Goal: Information Seeking & Learning: Learn about a topic

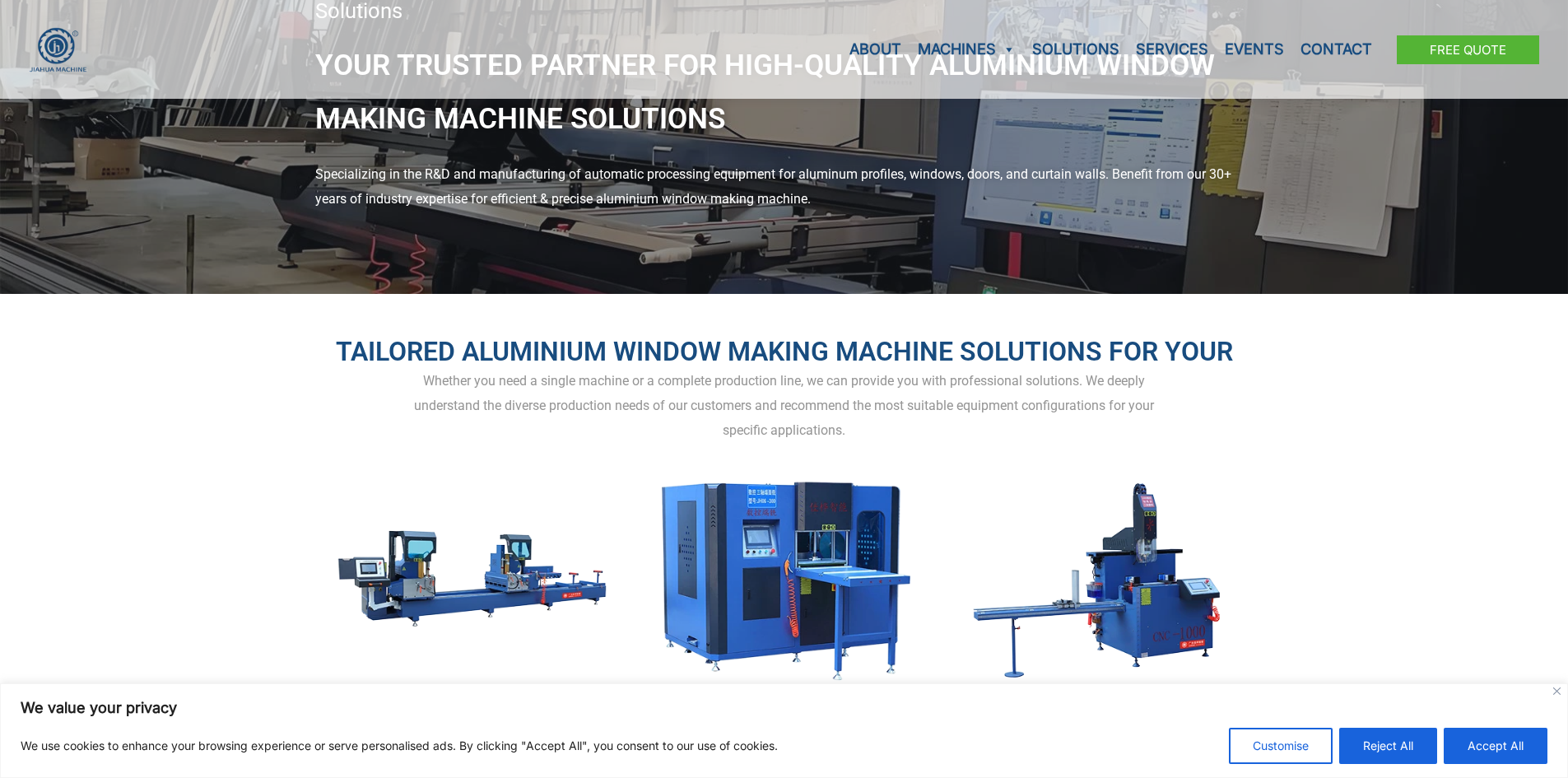
scroll to position [165, 0]
click at [1494, 746] on button "Accept All" at bounding box center [1495, 746] width 103 height 36
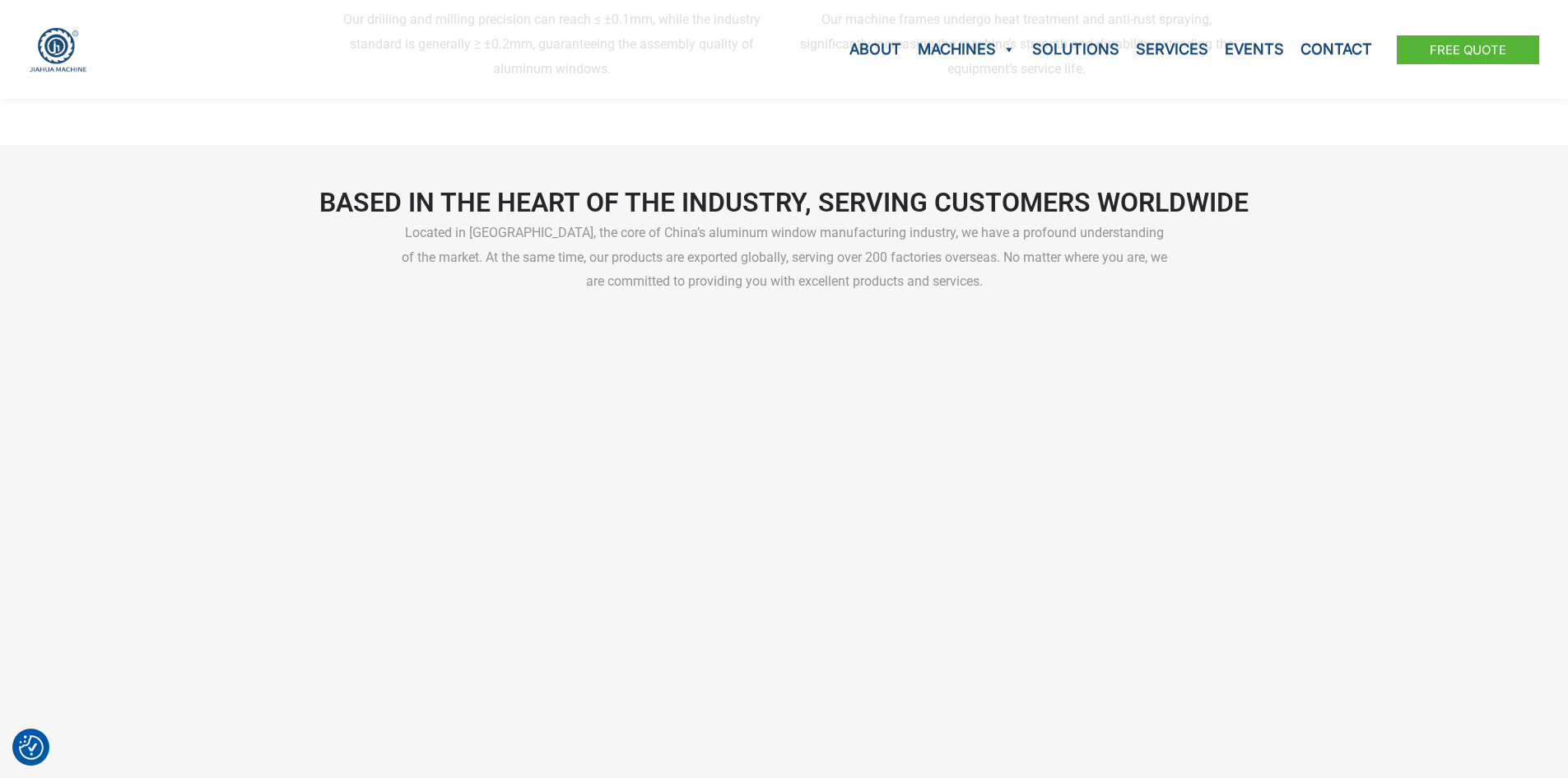
scroll to position [2962, 0]
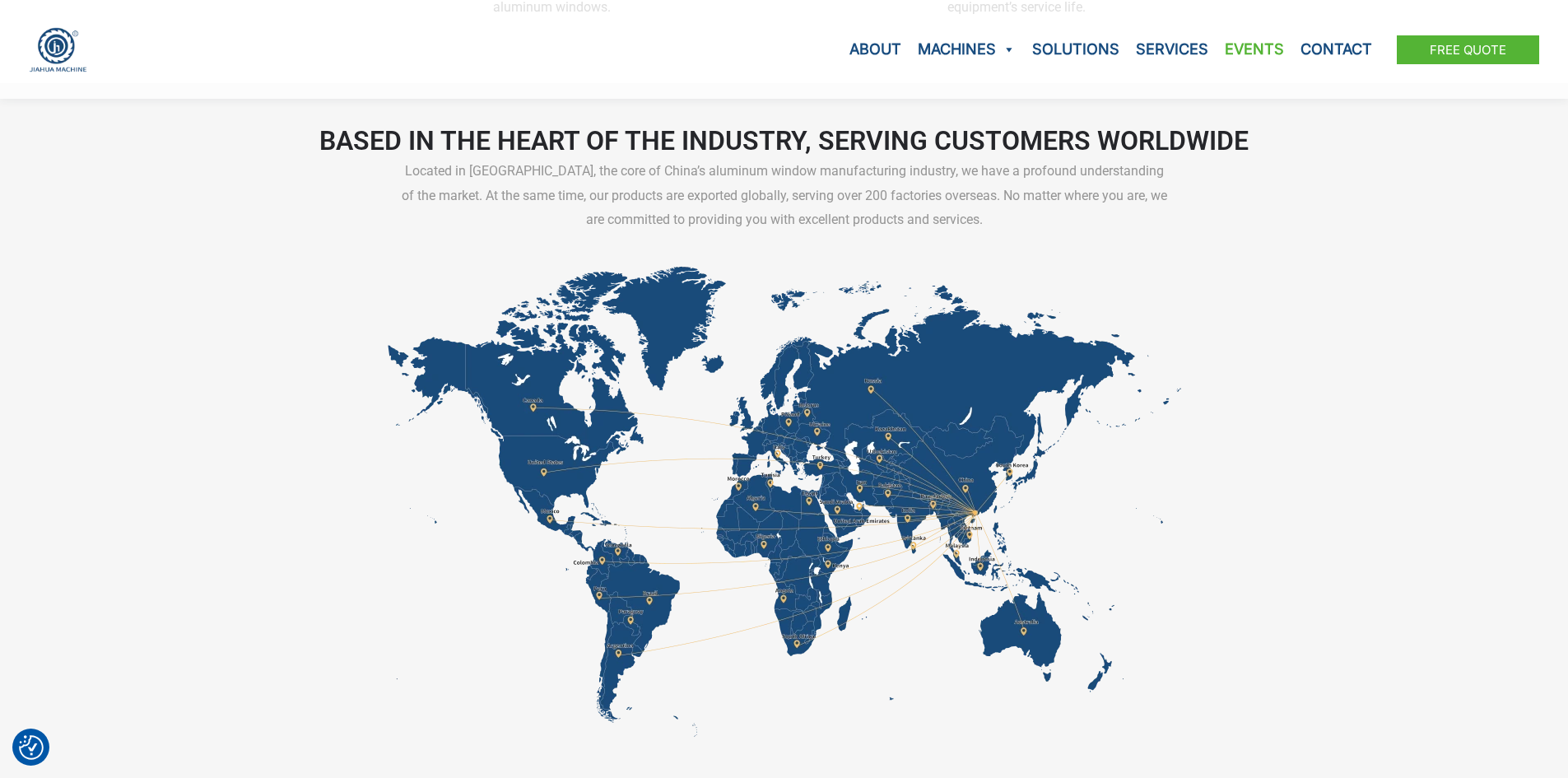
click at [1277, 48] on link "Events" at bounding box center [1255, 49] width 76 height 98
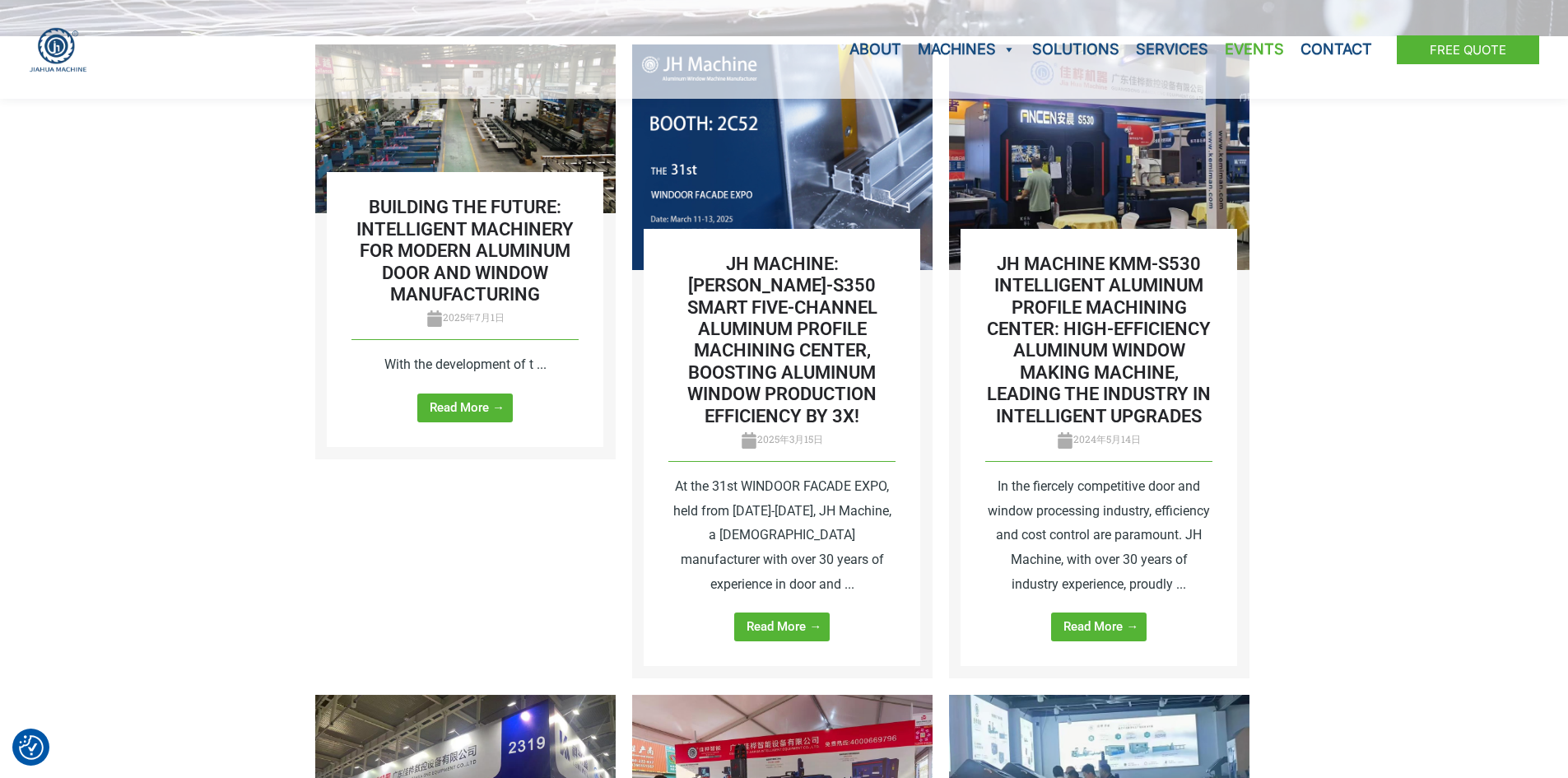
scroll to position [329, 0]
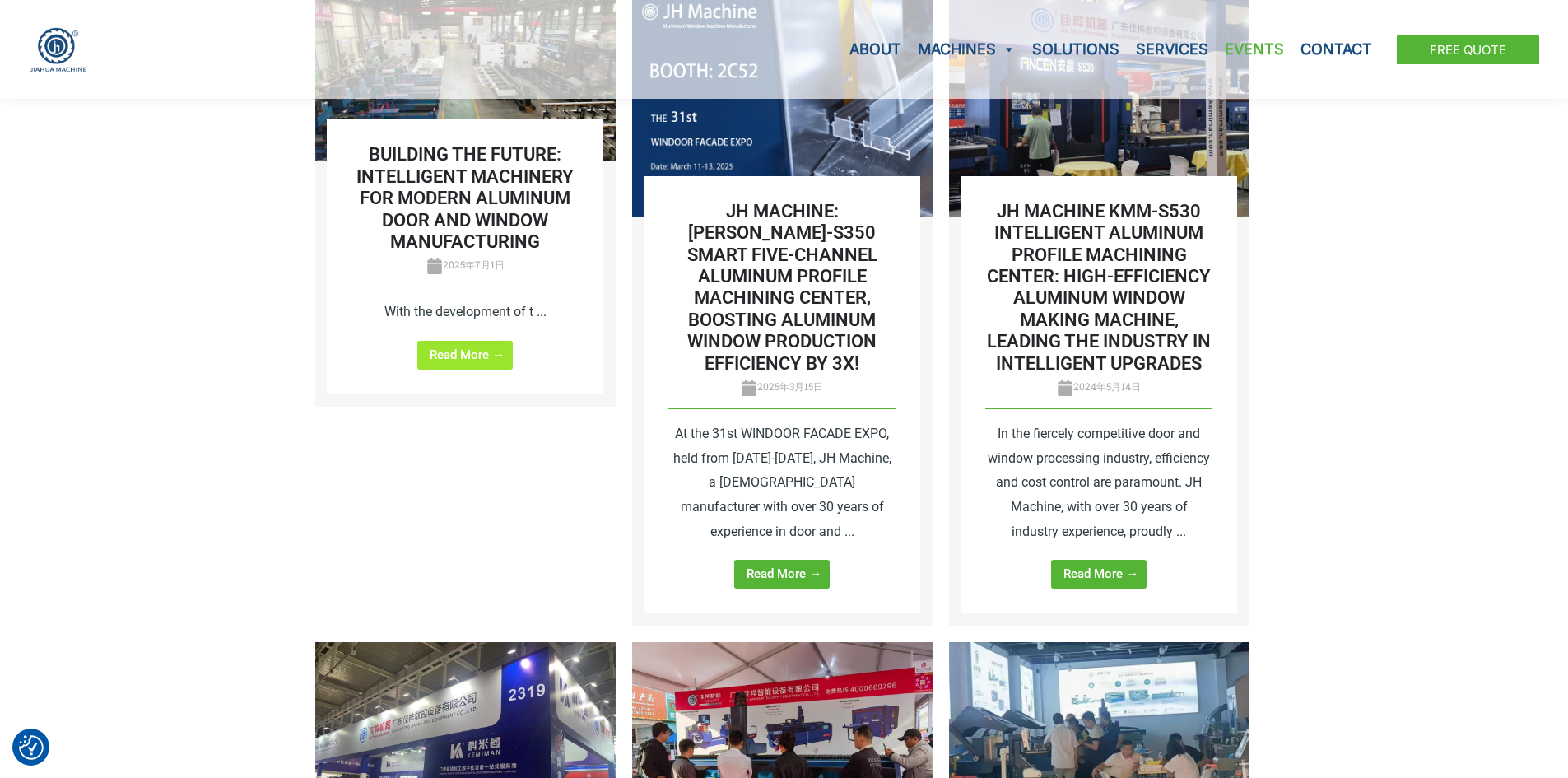
click at [470, 357] on span "Read More →" at bounding box center [467, 355] width 75 height 12
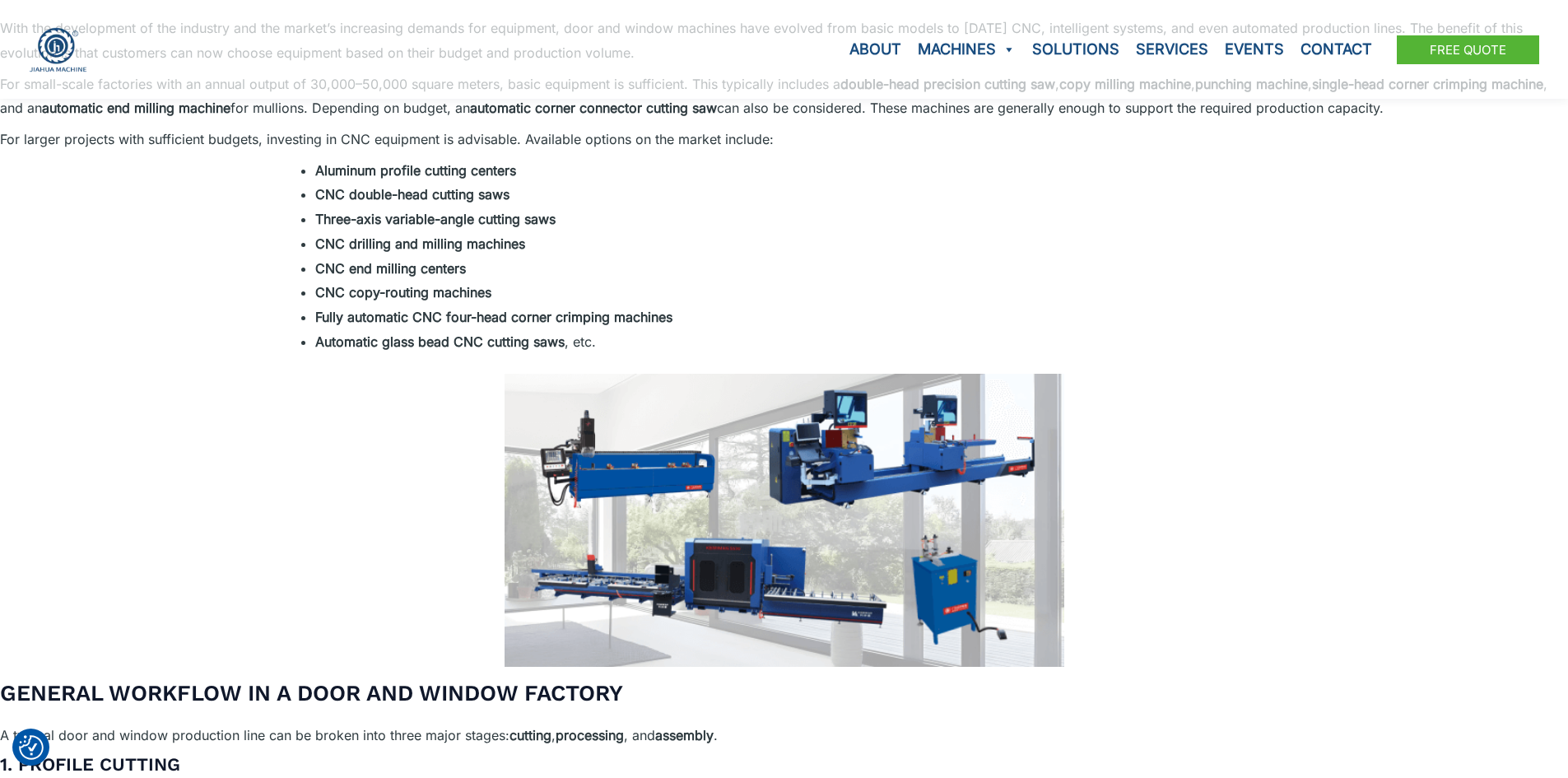
scroll to position [509, 0]
